Goal: Task Accomplishment & Management: Complete application form

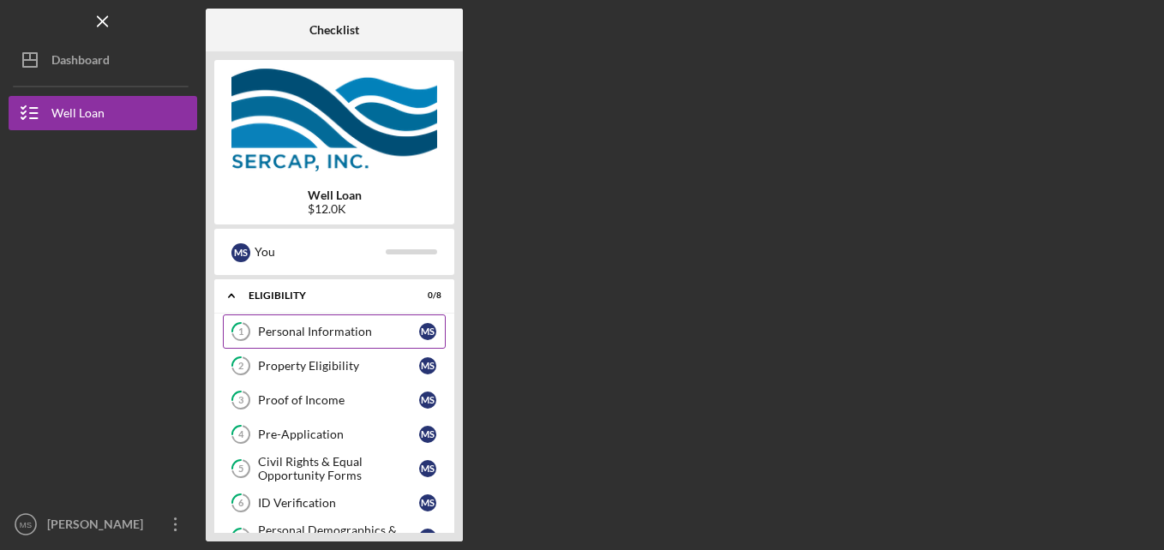
click at [329, 335] on div "Personal Information" at bounding box center [338, 332] width 161 height 14
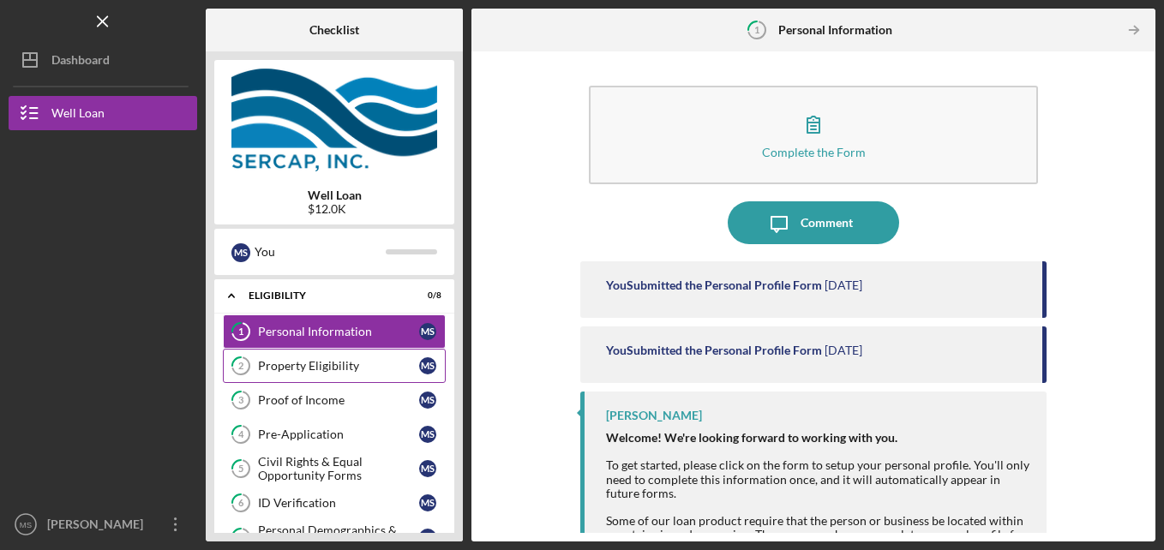
click at [313, 356] on link "2 Property Eligibility M S" at bounding box center [334, 366] width 223 height 34
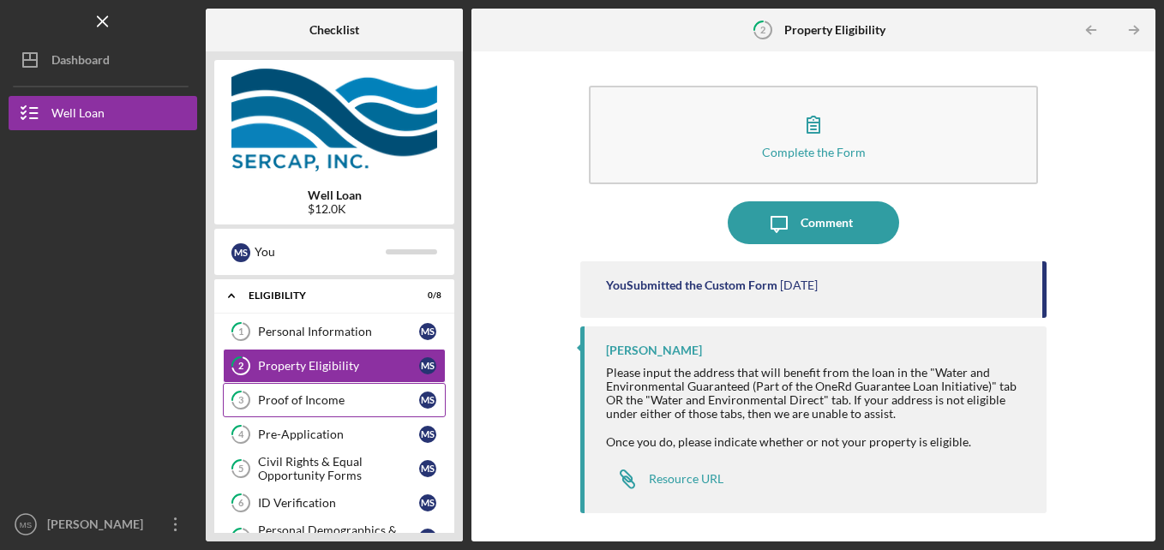
click at [376, 397] on div "Proof of Income" at bounding box center [338, 401] width 161 height 14
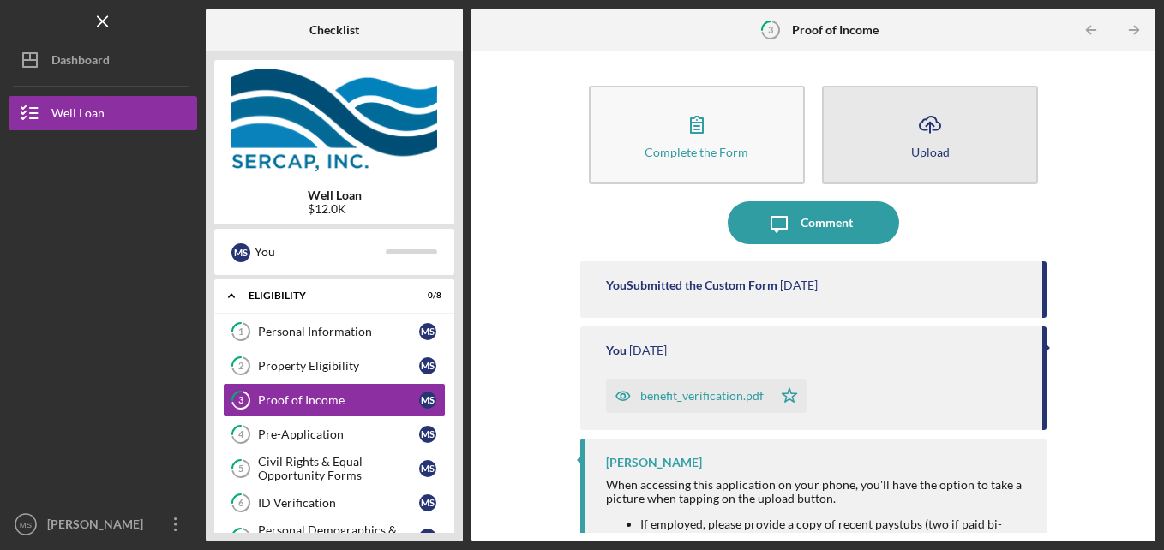
click at [888, 148] on button "Icon/Upload Upload" at bounding box center [930, 135] width 216 height 99
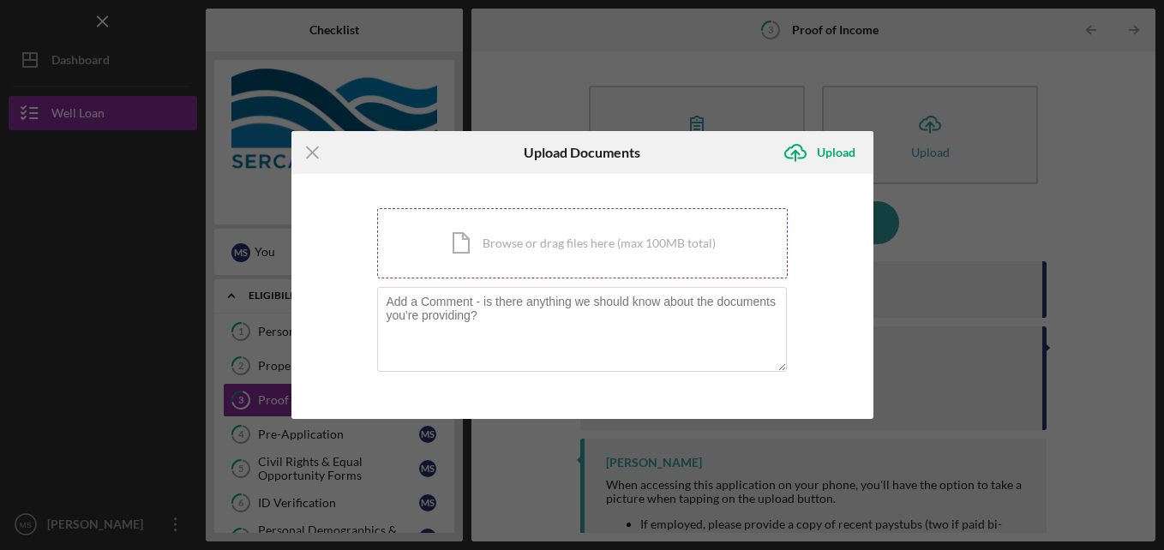
click at [569, 241] on div "Icon/Document Browse or drag files here (max 100MB total) Tap to choose files o…" at bounding box center [582, 243] width 411 height 70
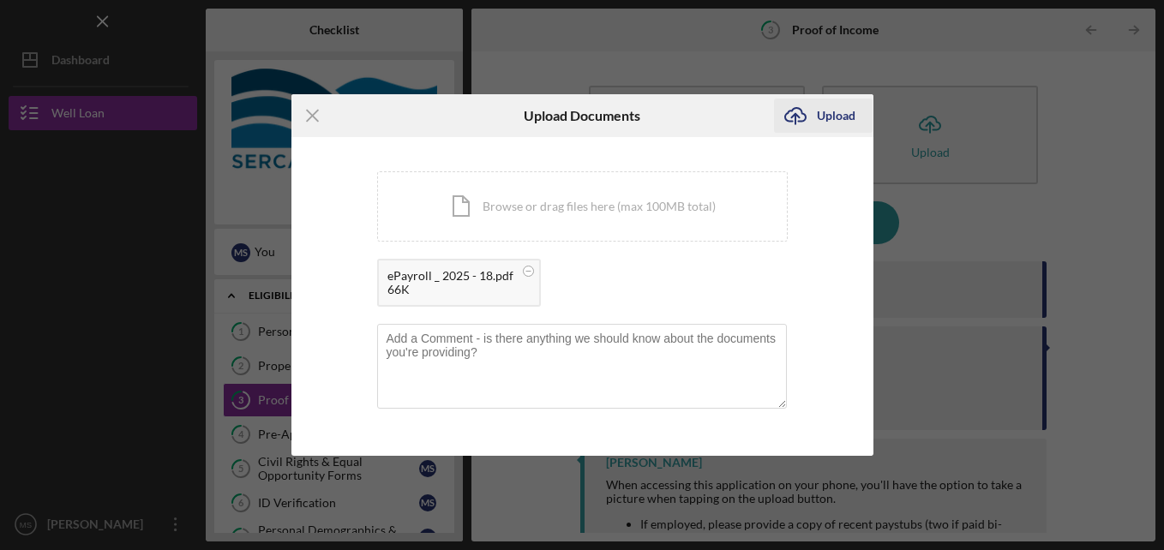
click at [827, 105] on div "Upload" at bounding box center [836, 116] width 39 height 34
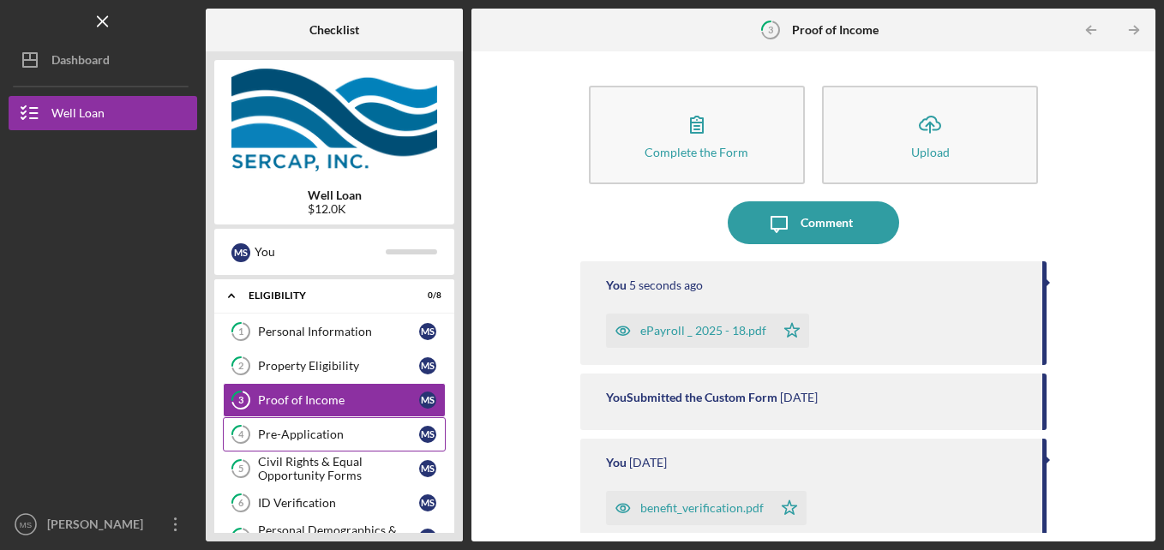
click at [286, 431] on div "Pre-Application" at bounding box center [338, 435] width 161 height 14
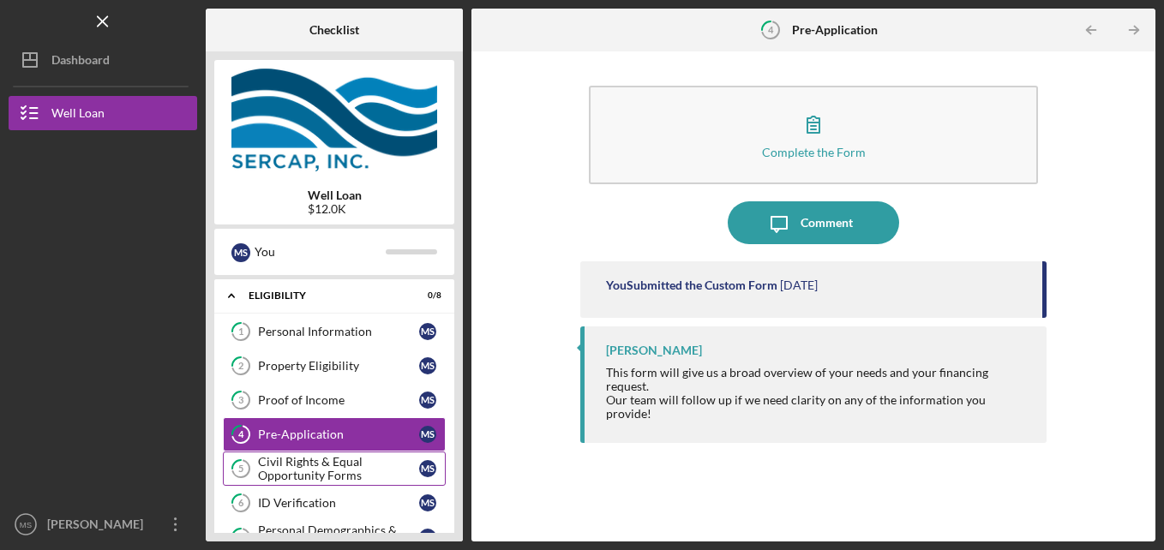
click at [286, 471] on div "Civil Rights & Equal Opportunity Forms" at bounding box center [338, 468] width 161 height 27
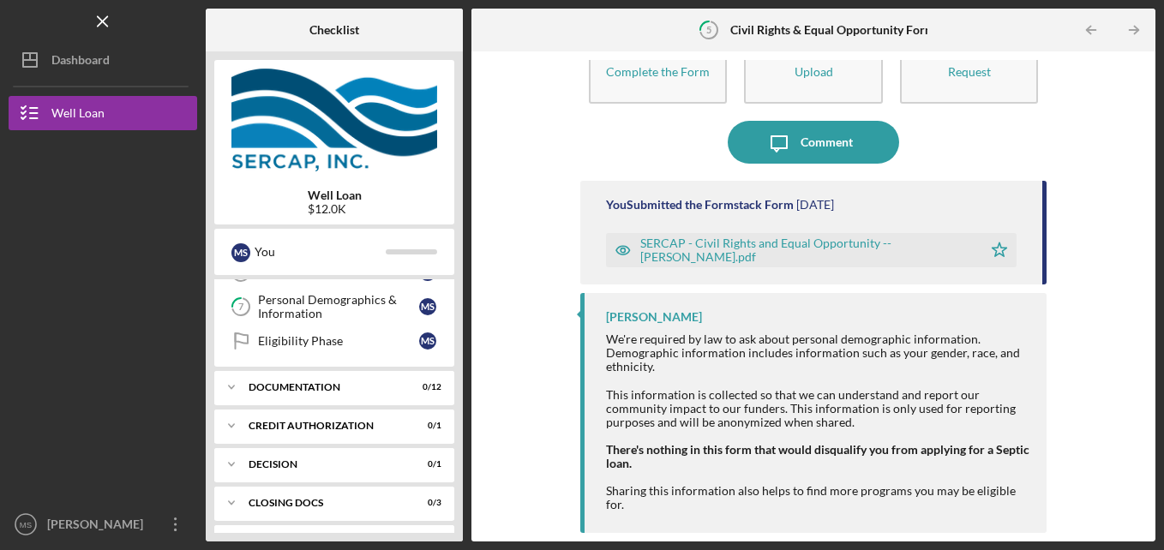
scroll to position [231, 0]
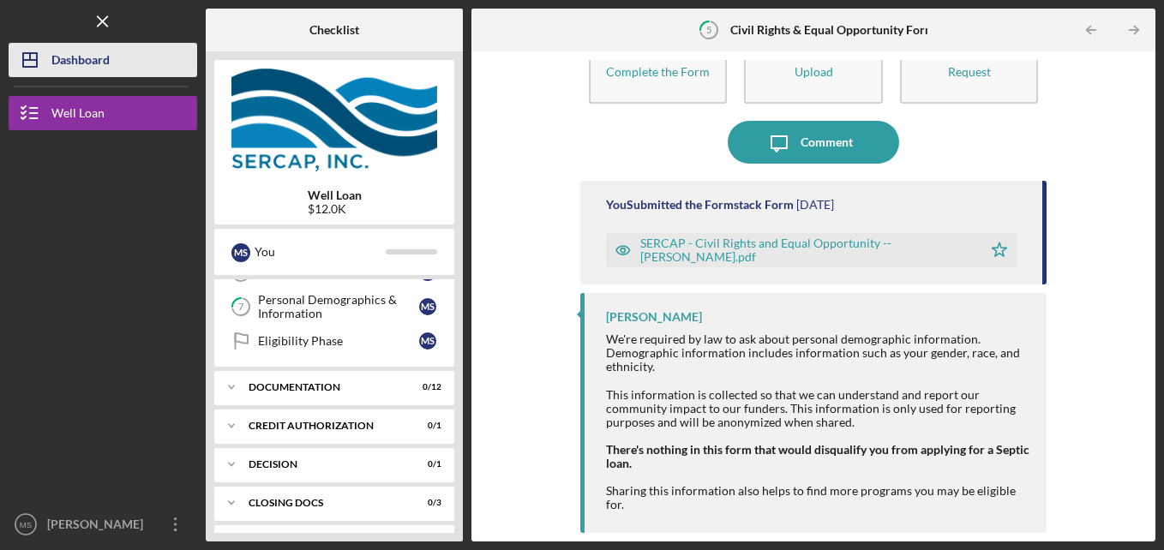
click at [45, 61] on icon "Icon/Dashboard" at bounding box center [30, 60] width 43 height 43
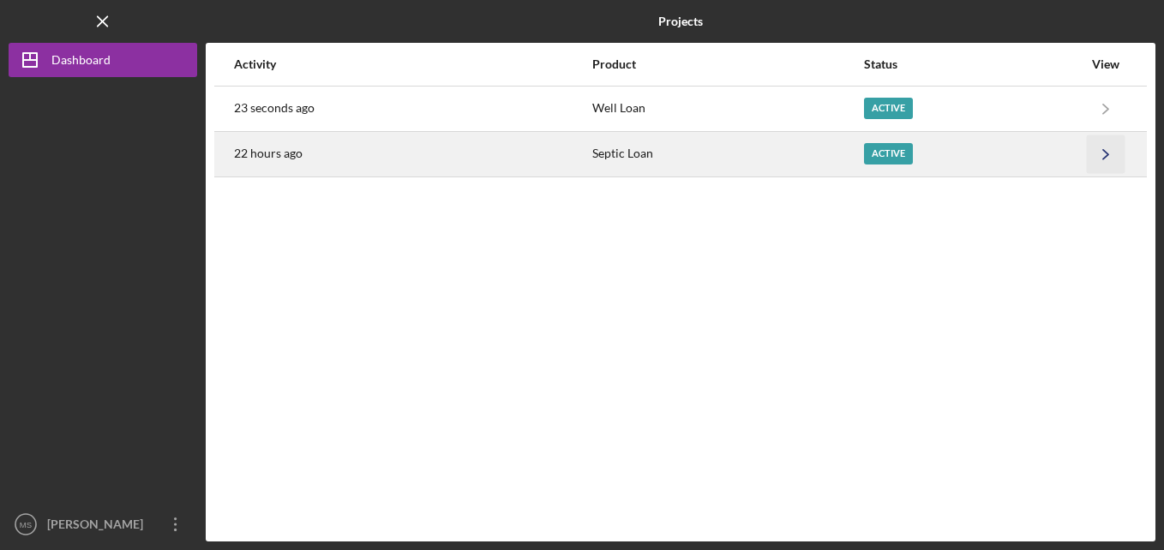
click at [1106, 156] on polyline "button" at bounding box center [1105, 153] width 5 height 9
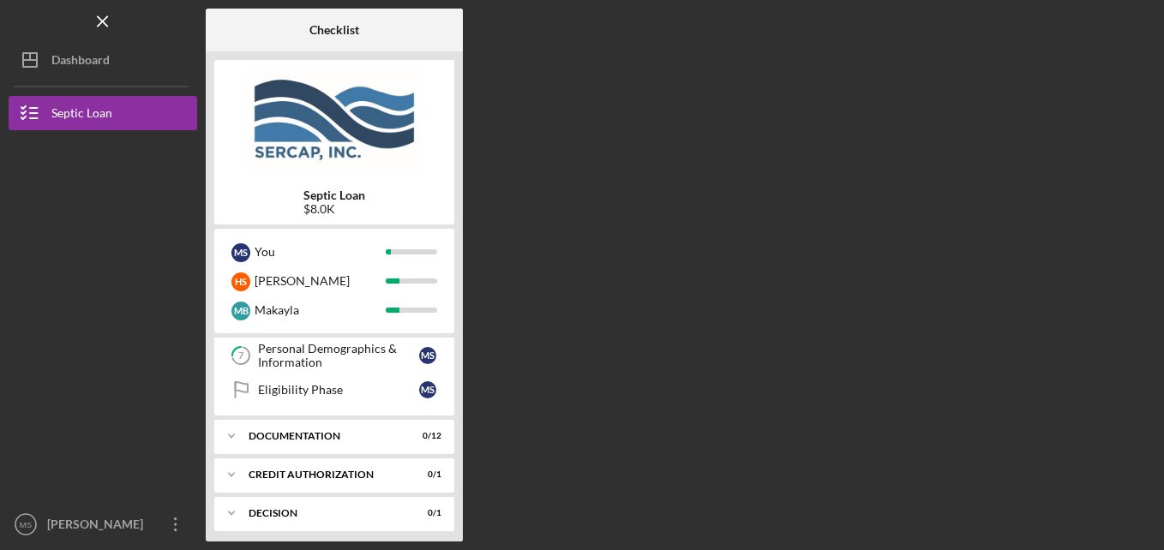
scroll to position [242, 0]
